Goal: Task Accomplishment & Management: Manage account settings

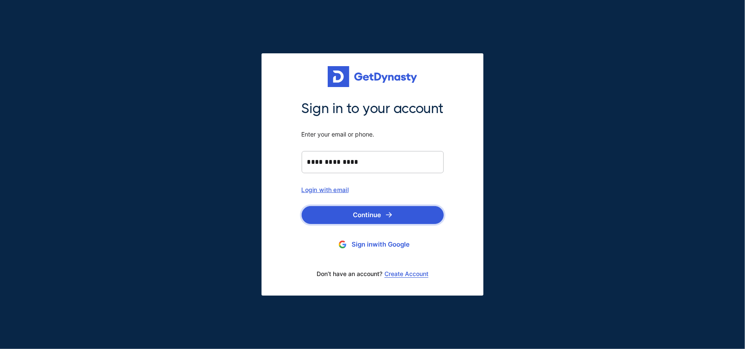
type input "**********"
click at [377, 217] on button "Continue" at bounding box center [373, 215] width 142 height 18
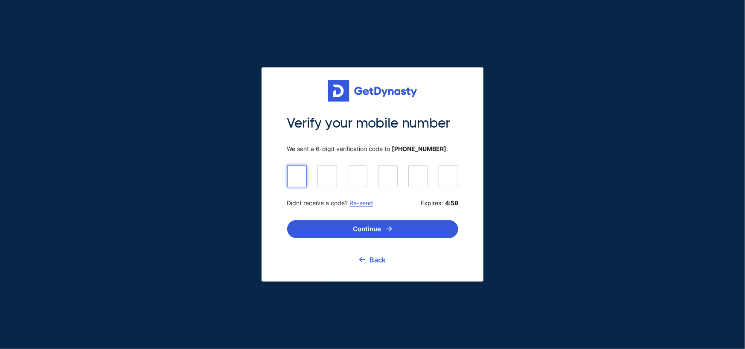
click at [294, 175] on input at bounding box center [372, 175] width 171 height 21
type input "******"
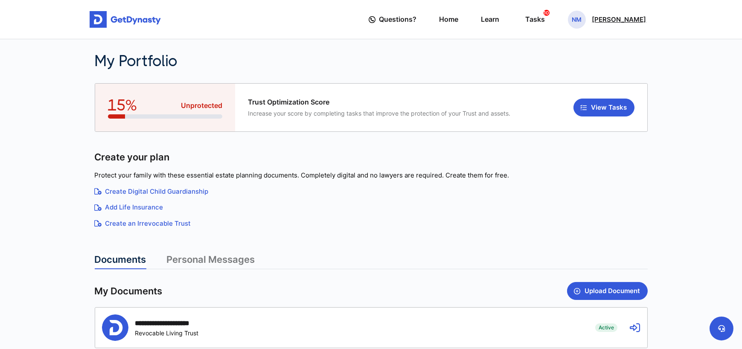
click at [610, 20] on p "[PERSON_NAME]" at bounding box center [619, 19] width 54 height 7
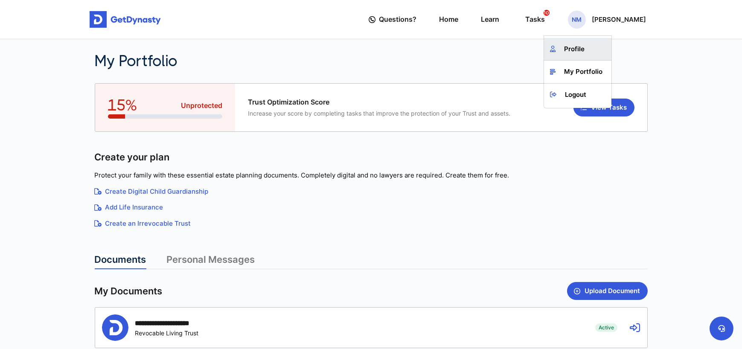
click at [590, 51] on link "Profile" at bounding box center [577, 49] width 67 height 23
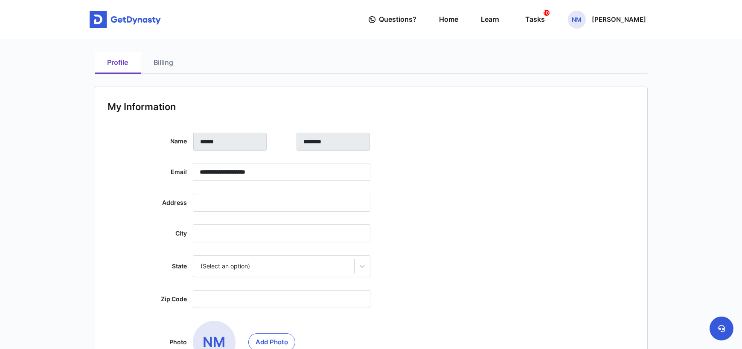
click at [166, 61] on link "Billing" at bounding box center [163, 63] width 45 height 22
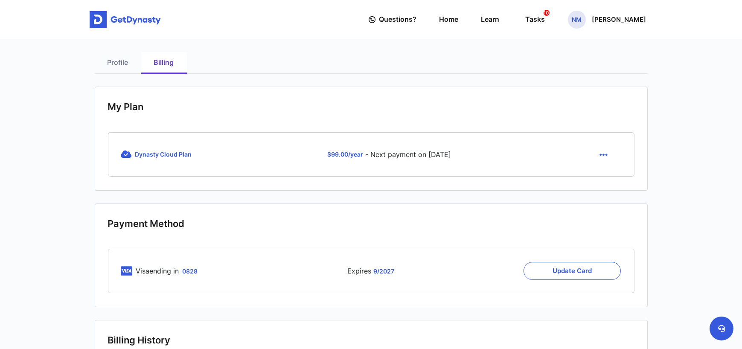
click at [603, 153] on icon "button" at bounding box center [604, 154] width 8 height 9
click at [604, 177] on link "Cancel" at bounding box center [605, 175] width 36 height 14
click at [718, 325] on button at bounding box center [721, 328] width 24 height 24
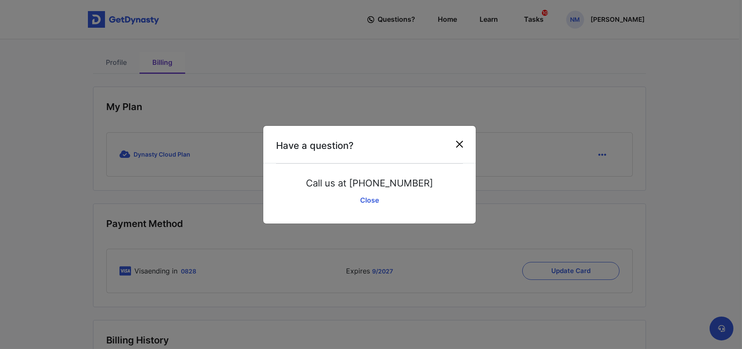
click at [458, 142] on button "Close" at bounding box center [460, 144] width 14 height 14
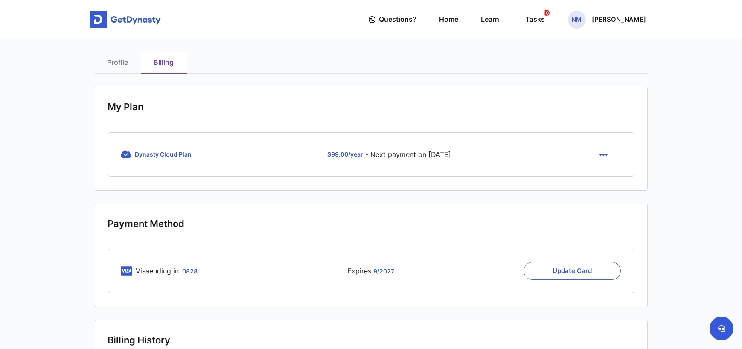
click at [610, 152] on button "button" at bounding box center [603, 154] width 35 height 18
click at [605, 174] on link "Cancel" at bounding box center [605, 175] width 36 height 14
click at [602, 154] on icon "button" at bounding box center [604, 154] width 8 height 9
click at [602, 174] on link "Cancel" at bounding box center [605, 175] width 36 height 14
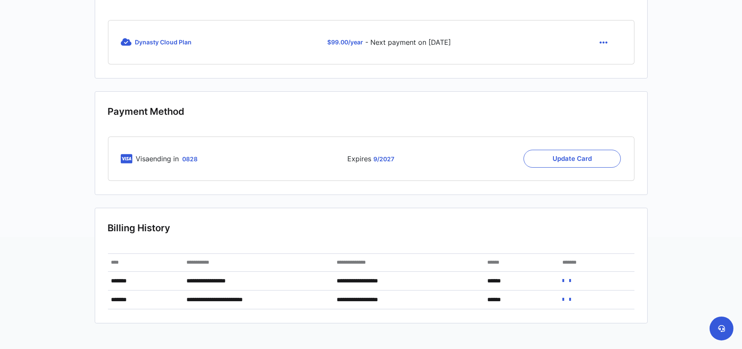
scroll to position [128, 0]
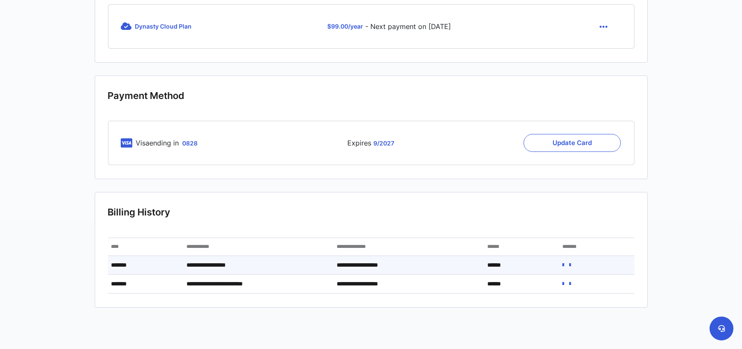
click at [571, 264] on icon at bounding box center [570, 265] width 2 height 6
